Goal: Information Seeking & Learning: Learn about a topic

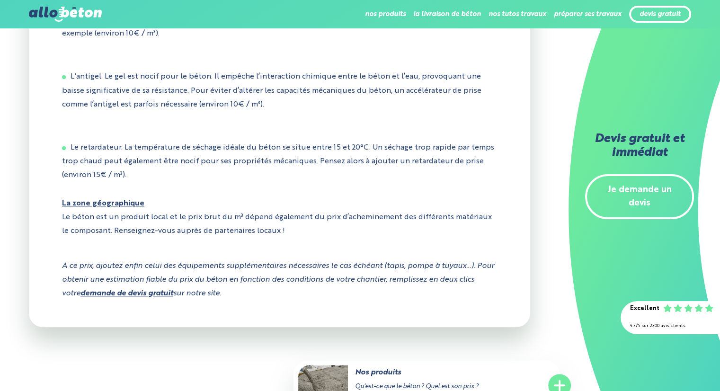
scroll to position [994, 0]
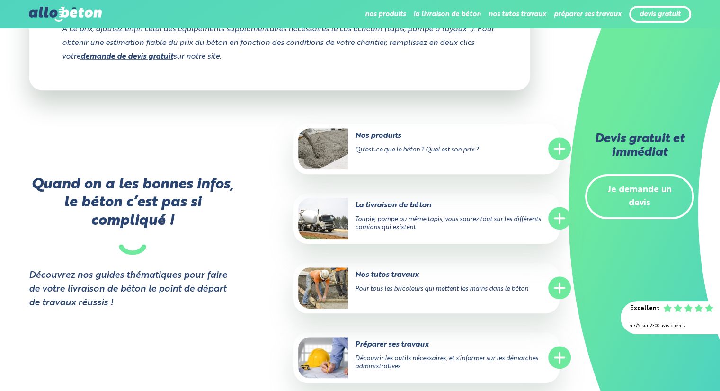
click at [556, 226] on circle at bounding box center [559, 218] width 23 height 23
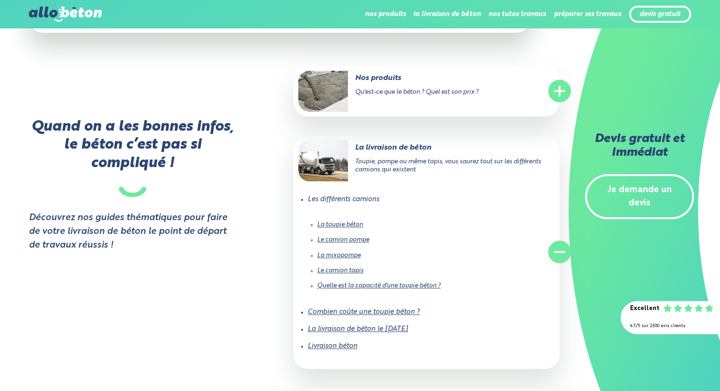
scroll to position [1089, 0]
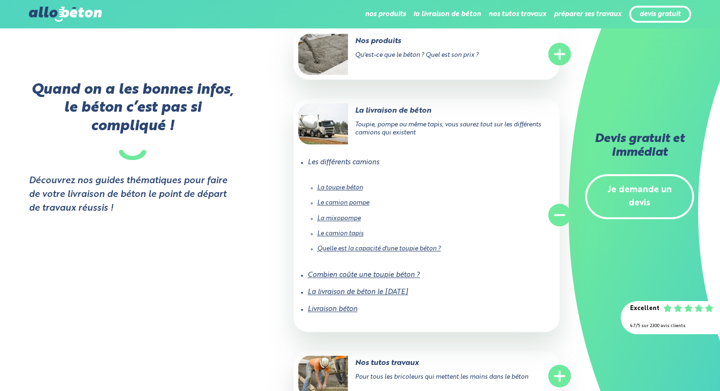
click at [341, 206] on link "Le camion pompe" at bounding box center [343, 203] width 52 height 6
click at [335, 237] on link "Le camion tapis" at bounding box center [340, 234] width 46 height 6
click at [339, 191] on link "La toupie béton" at bounding box center [340, 188] width 46 height 6
click at [330, 222] on link "La mixopompe" at bounding box center [339, 218] width 44 height 6
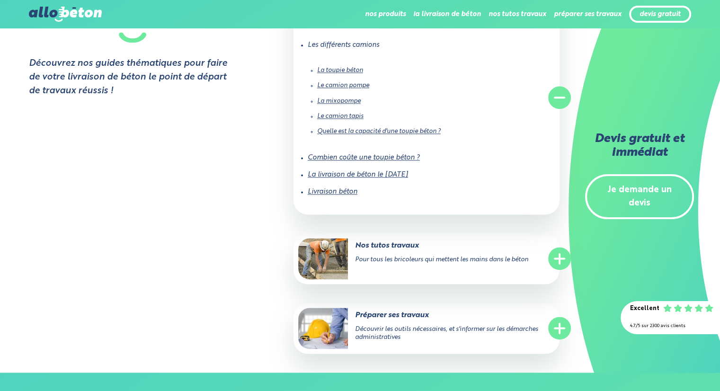
scroll to position [1231, 0]
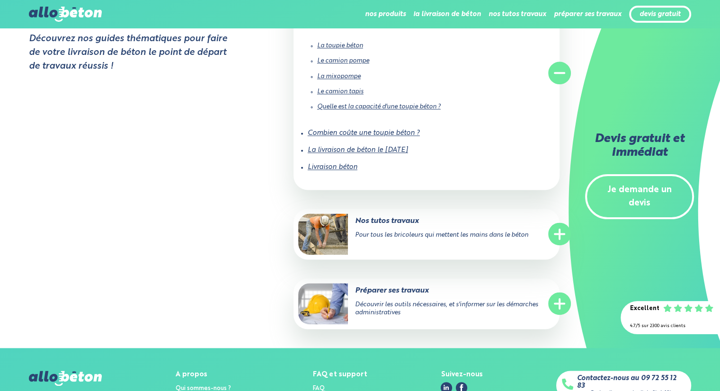
click at [347, 153] on link "La livraison de béton le [DATE]" at bounding box center [358, 150] width 100 height 7
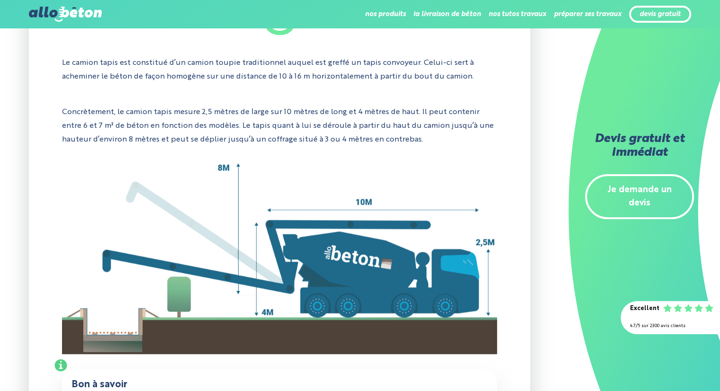
scroll to position [521, 0]
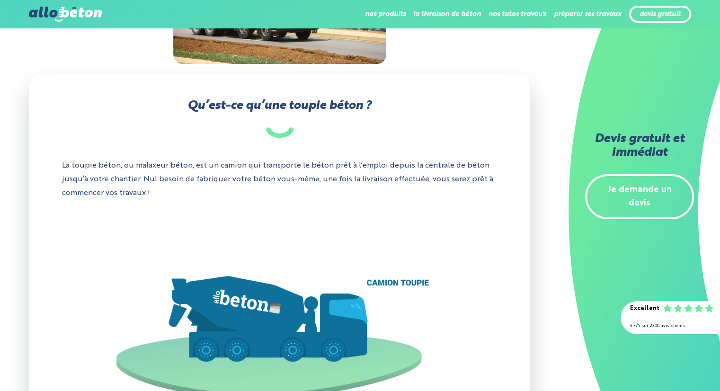
scroll to position [237, 0]
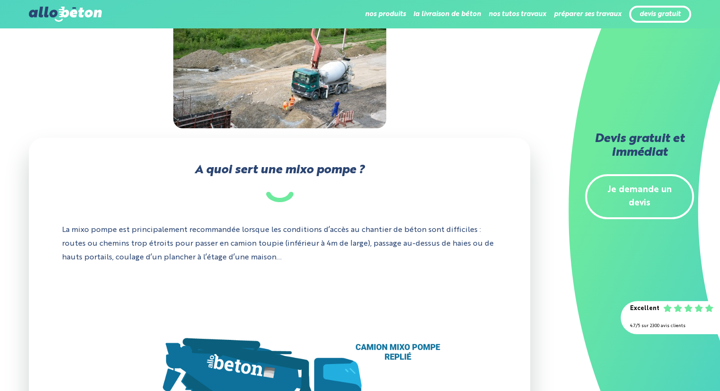
scroll to position [189, 0]
